Goal: Check status: Check status

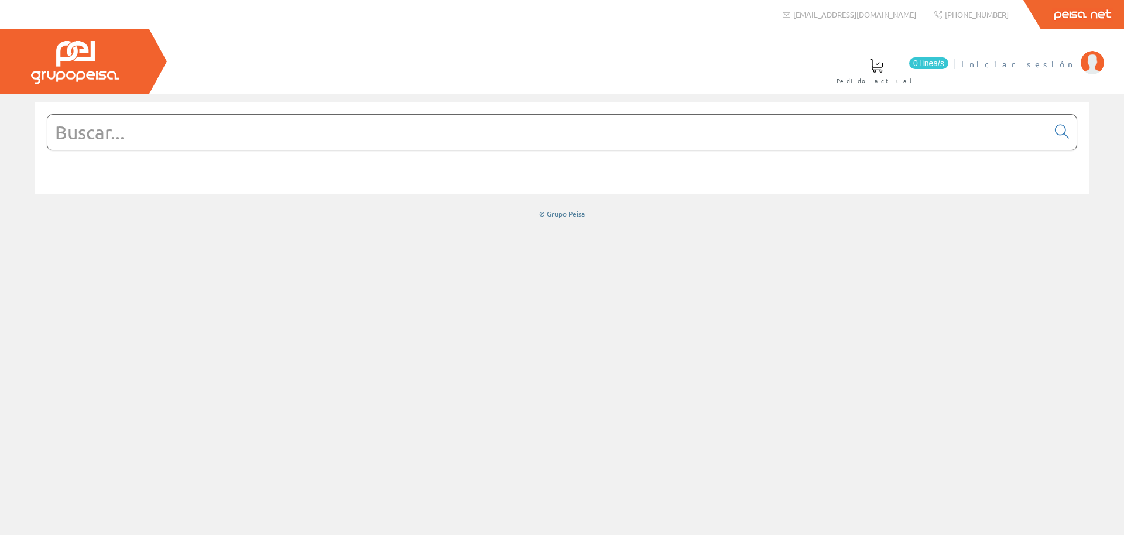
click at [1058, 69] on span "Iniciar sesión" at bounding box center [1018, 64] width 114 height 12
click at [1035, 67] on span "FRANCISCO FLORES HERNANDEZ S.L" at bounding box center [964, 64] width 221 height 12
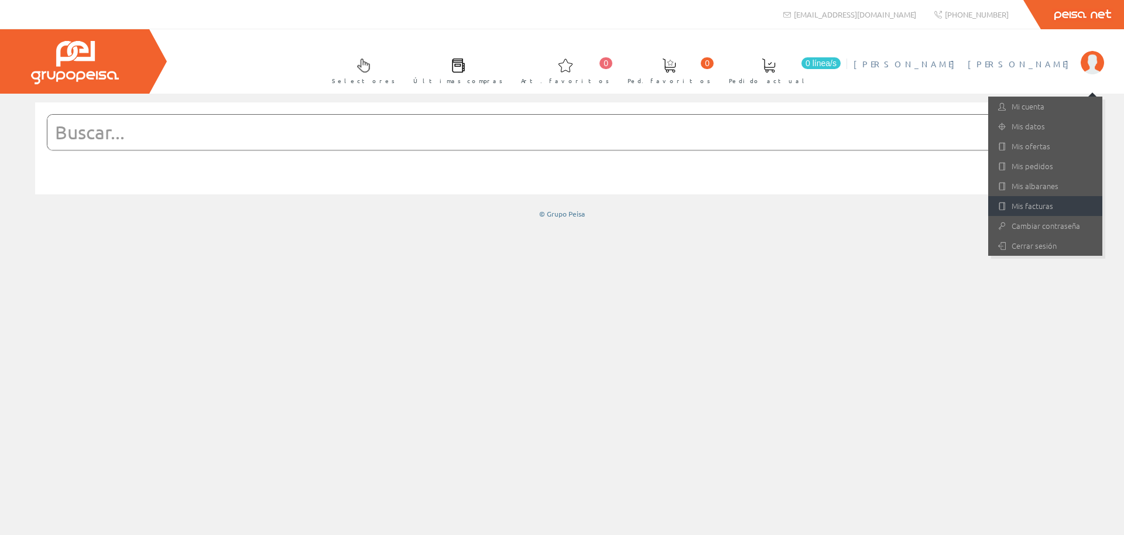
click at [1022, 204] on link "Mis facturas" at bounding box center [1045, 206] width 114 height 20
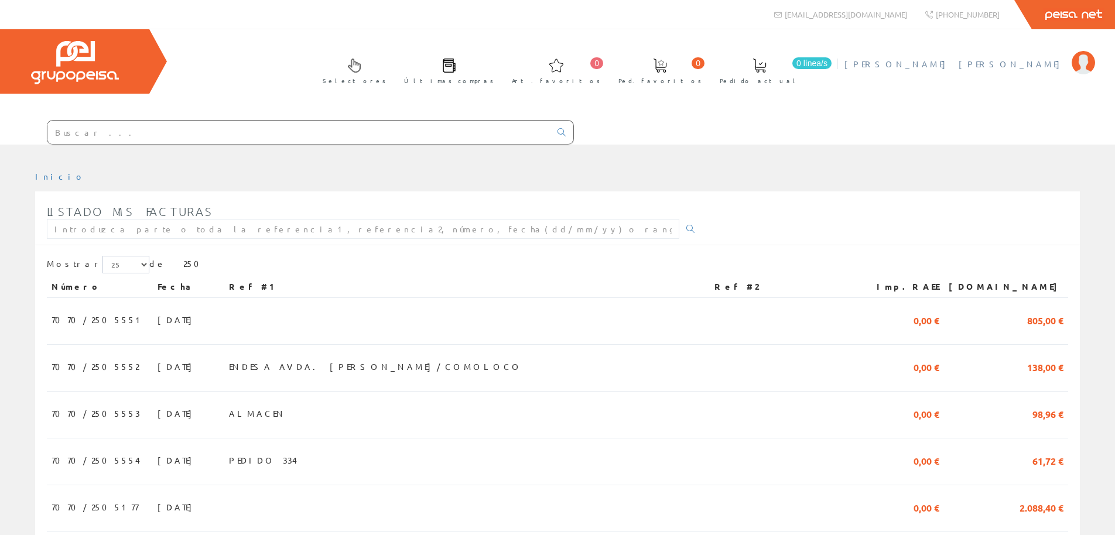
click at [1045, 59] on span "FRANCISCO FLORES HERNANDEZ S.L" at bounding box center [954, 64] width 221 height 12
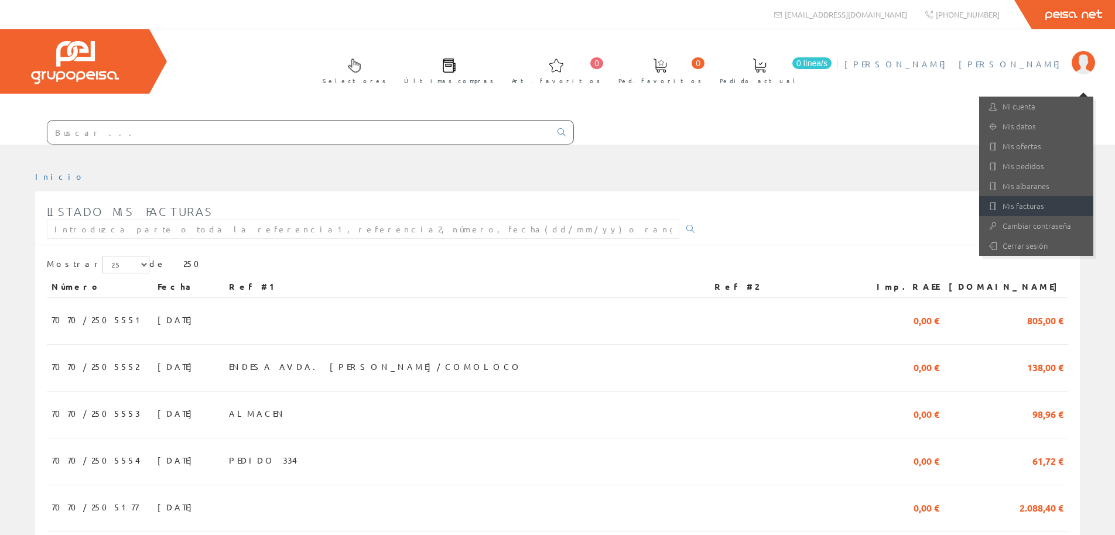
click at [997, 207] on link "Mis facturas" at bounding box center [1036, 206] width 114 height 20
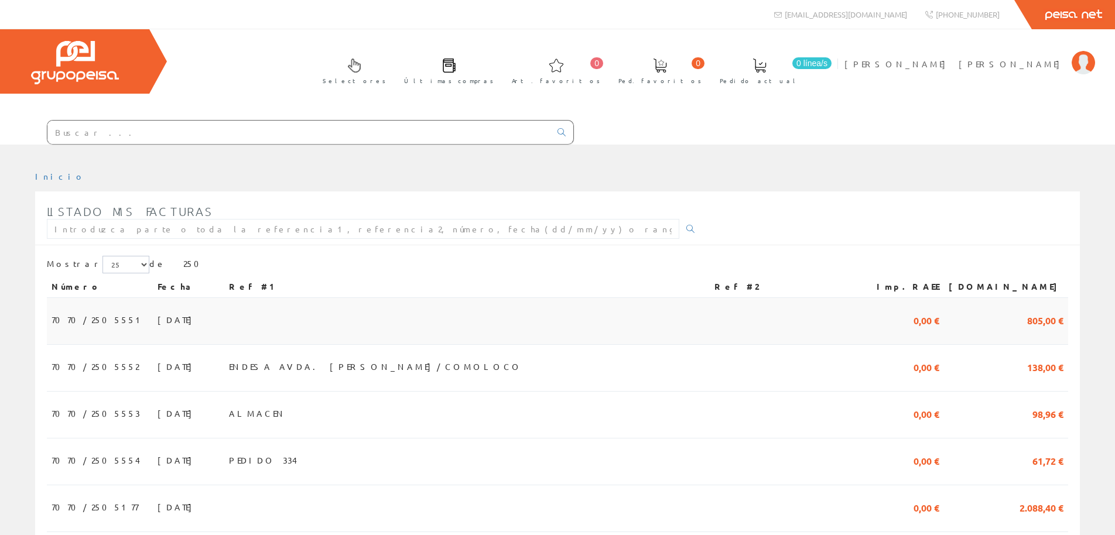
click at [71, 322] on span "7070/2505551" at bounding box center [99, 320] width 94 height 20
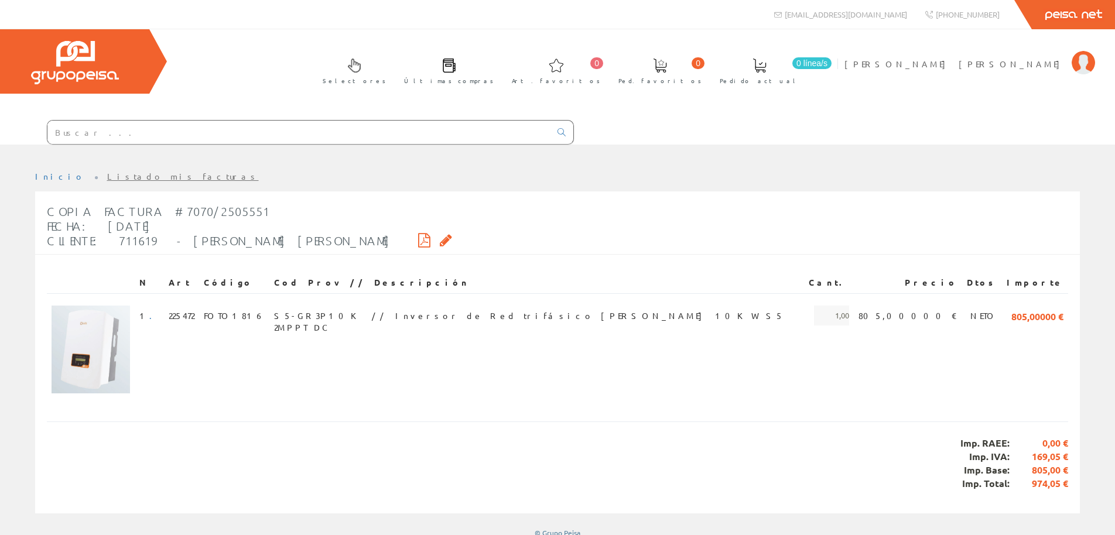
click at [418, 237] on icon at bounding box center [424, 240] width 12 height 8
